Goal: Transaction & Acquisition: Purchase product/service

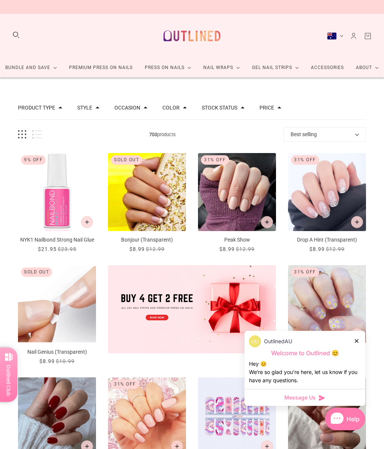
click at [359, 336] on div "OutlinedAU" at bounding box center [305, 341] width 112 height 12
click at [361, 335] on div "OutlinedAU Welcome to Outlined 😊 Hey 😊 We‘re so glad you’re here, let us know i…" at bounding box center [304, 360] width 121 height 58
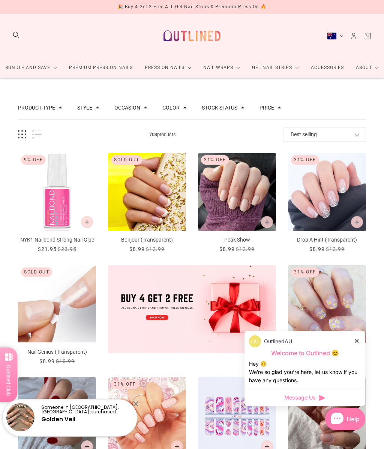
click at [362, 338] on div "OutlinedAU Welcome to Outlined 😊 Hey 😊 We‘re so glad you’re here, let us know i…" at bounding box center [304, 360] width 121 height 58
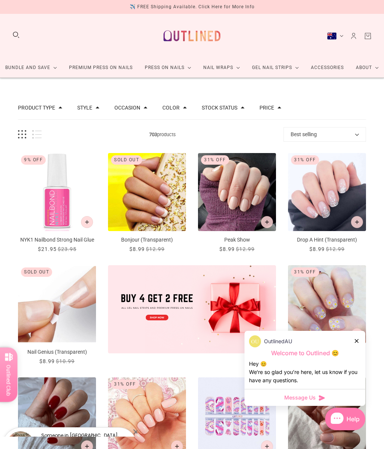
click at [66, 421] on div "Someone in Castle Hill, Australia purchased Golden Veil" at bounding box center [69, 428] width 135 height 16
click at [360, 335] on div "OutlinedAU" at bounding box center [305, 341] width 112 height 12
click at [361, 336] on div "OutlinedAU Welcome to Outlined 😊 Hey 😊 We‘re so glad you’re here, let us know i…" at bounding box center [304, 360] width 121 height 58
click at [361, 335] on div "OutlinedAU Welcome to Outlined 😊 Hey 😊 We‘re so glad you’re here, let us know i…" at bounding box center [304, 360] width 121 height 58
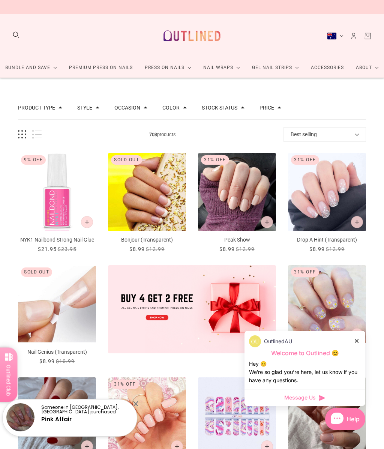
click at [56, 419] on link "Pink Affair" at bounding box center [56, 419] width 30 height 8
